Goal: Check status: Check status

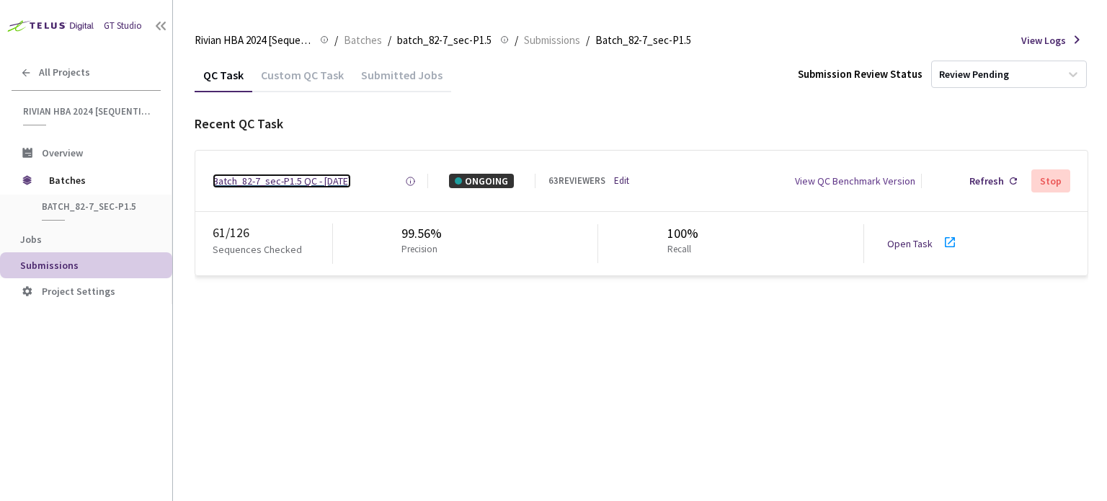
click at [309, 182] on div "Batch_82-7_sec-P1.5 QC - [DATE]" at bounding box center [282, 181] width 138 height 14
click at [950, 243] on icon at bounding box center [949, 241] width 17 height 17
click at [288, 182] on div "Batch_82-7_sec-P1.5 QC - [DATE]" at bounding box center [282, 181] width 138 height 14
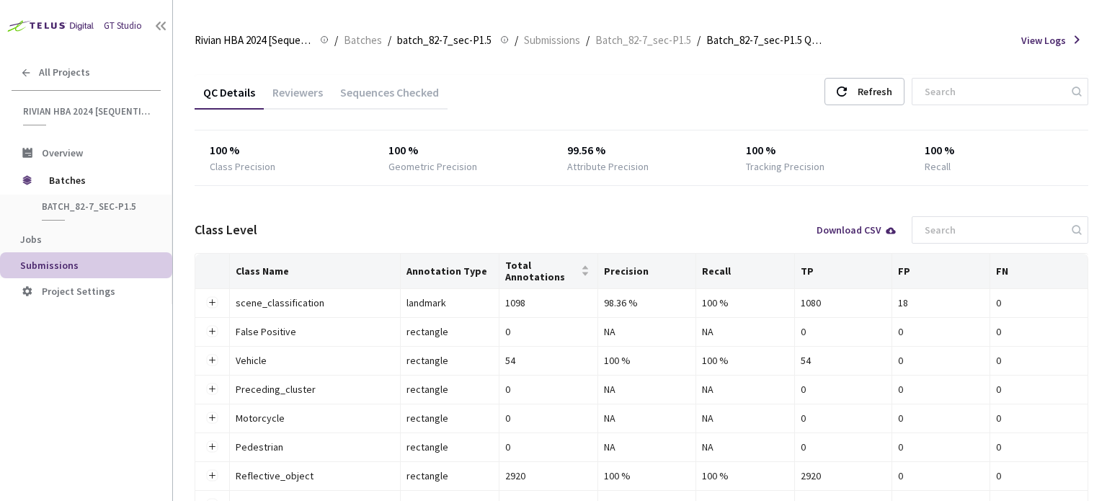
click at [299, 92] on div "Reviewers" at bounding box center [298, 97] width 68 height 25
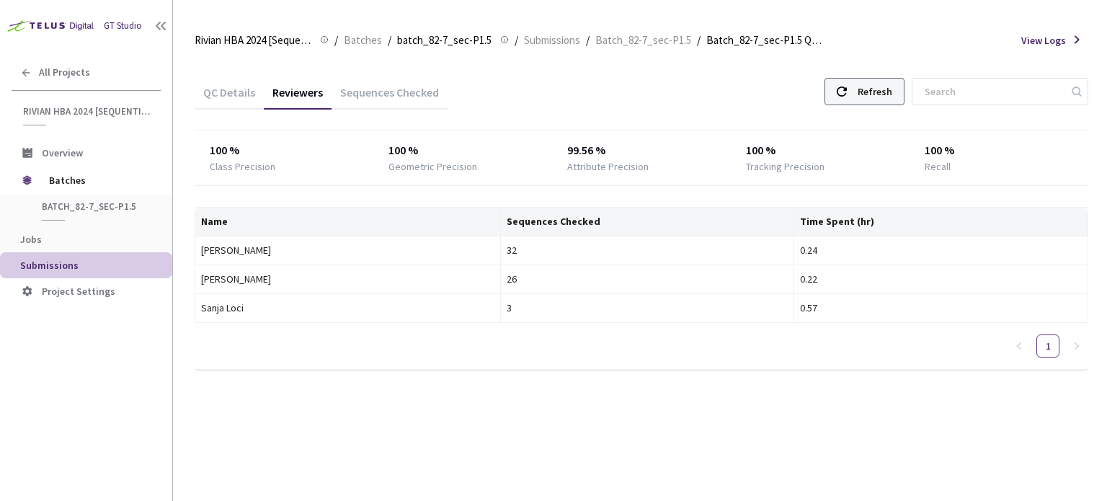
click at [885, 87] on div "Refresh" at bounding box center [875, 92] width 35 height 26
click at [872, 97] on div "Refresh" at bounding box center [864, 91] width 80 height 27
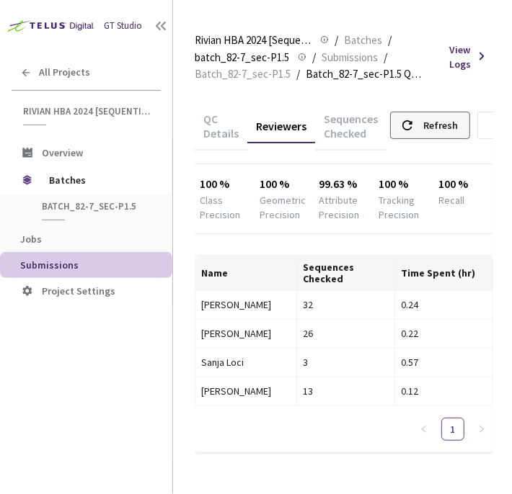
click at [440, 130] on div "Refresh" at bounding box center [440, 125] width 35 height 26
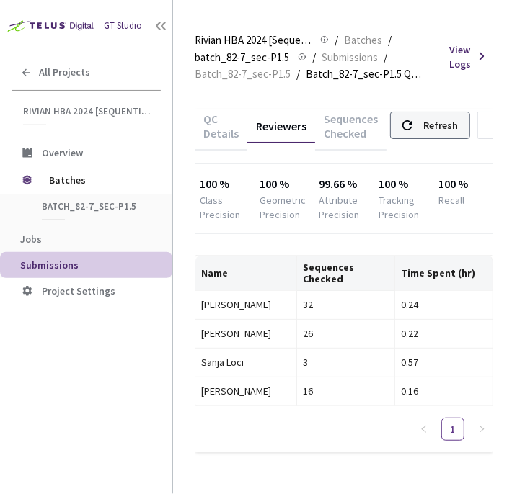
click at [440, 130] on div "Refresh" at bounding box center [440, 125] width 35 height 26
click at [414, 127] on div "Refresh" at bounding box center [430, 125] width 80 height 27
click at [412, 120] on div "Refresh" at bounding box center [430, 125] width 80 height 27
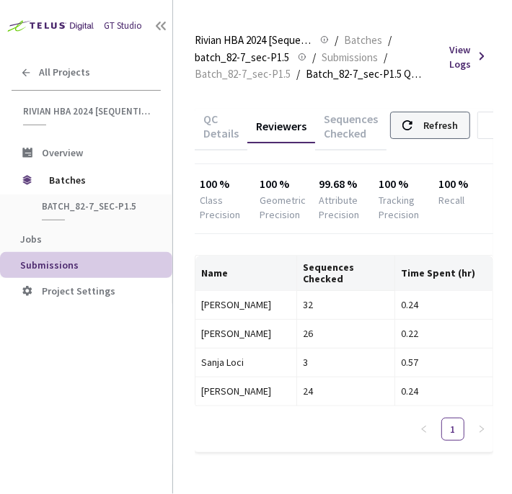
click at [412, 120] on div "Refresh" at bounding box center [430, 125] width 80 height 27
